Goal: Book appointment/travel/reservation

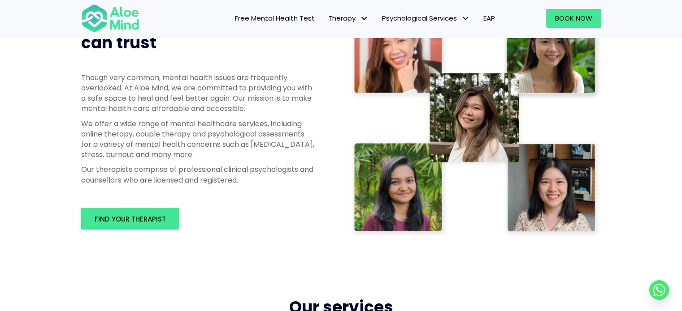
scroll to position [462, 0]
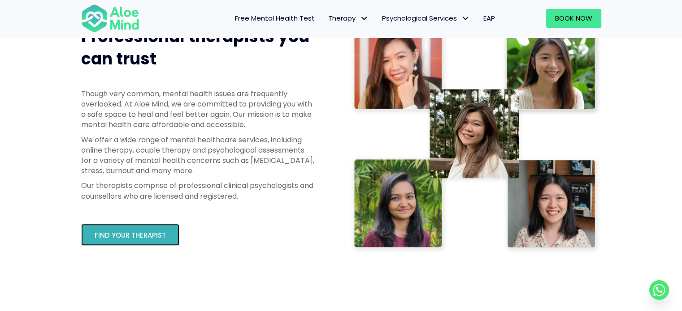
click at [121, 226] on link "Find your therapist" at bounding box center [130, 235] width 98 height 22
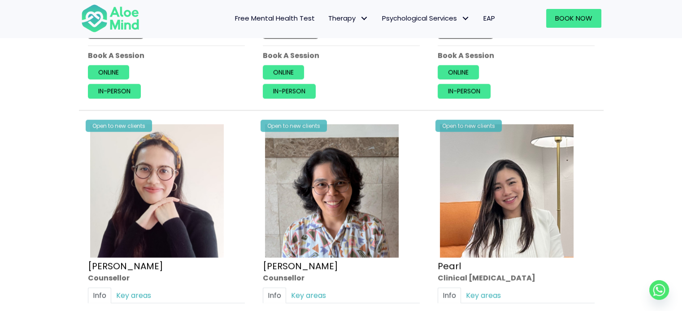
scroll to position [2065, 0]
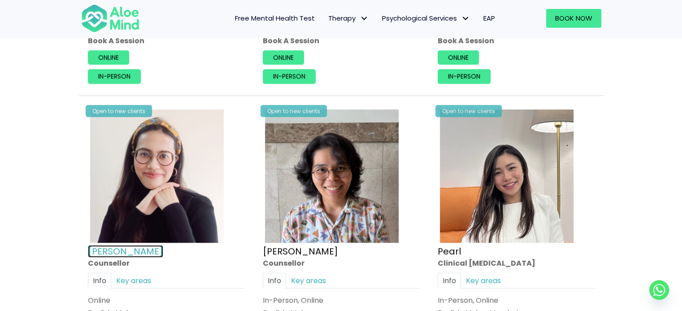
click at [108, 245] on link "[PERSON_NAME]" at bounding box center [125, 251] width 75 height 13
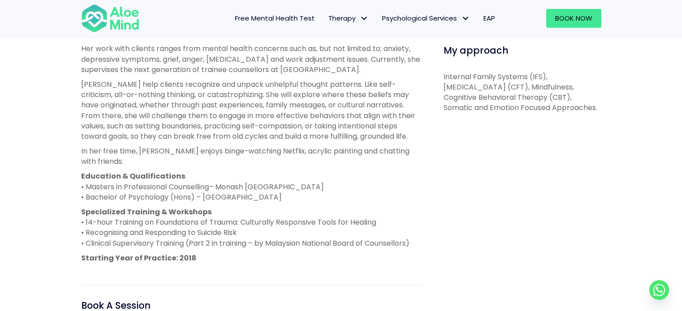
scroll to position [411, 0]
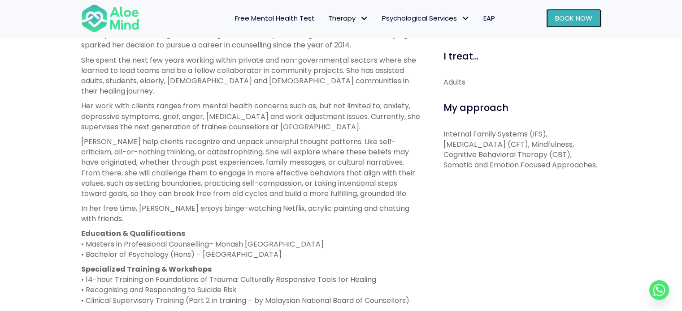
click at [576, 25] on link "Book Now" at bounding box center [573, 18] width 55 height 19
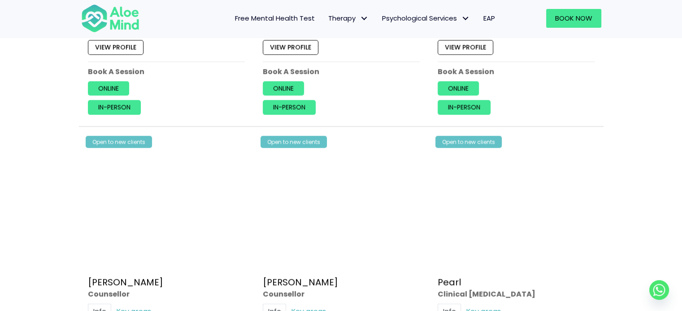
scroll to position [2062, 0]
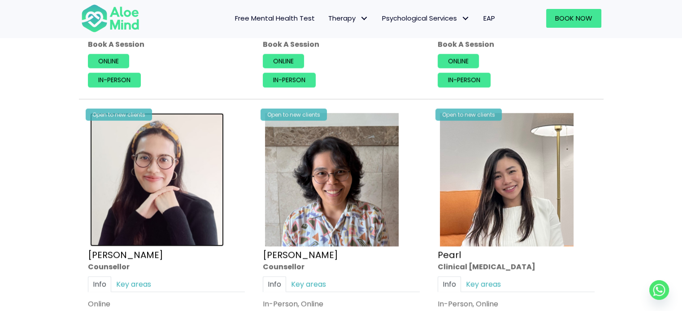
click at [146, 225] on img at bounding box center [157, 180] width 134 height 134
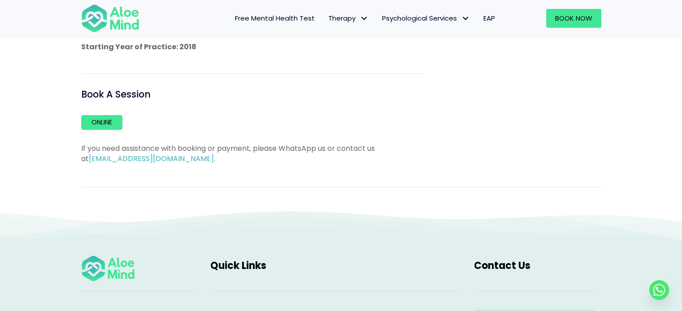
scroll to position [680, 0]
click at [109, 114] on link "Online" at bounding box center [101, 121] width 41 height 14
